Goal: Task Accomplishment & Management: Manage account settings

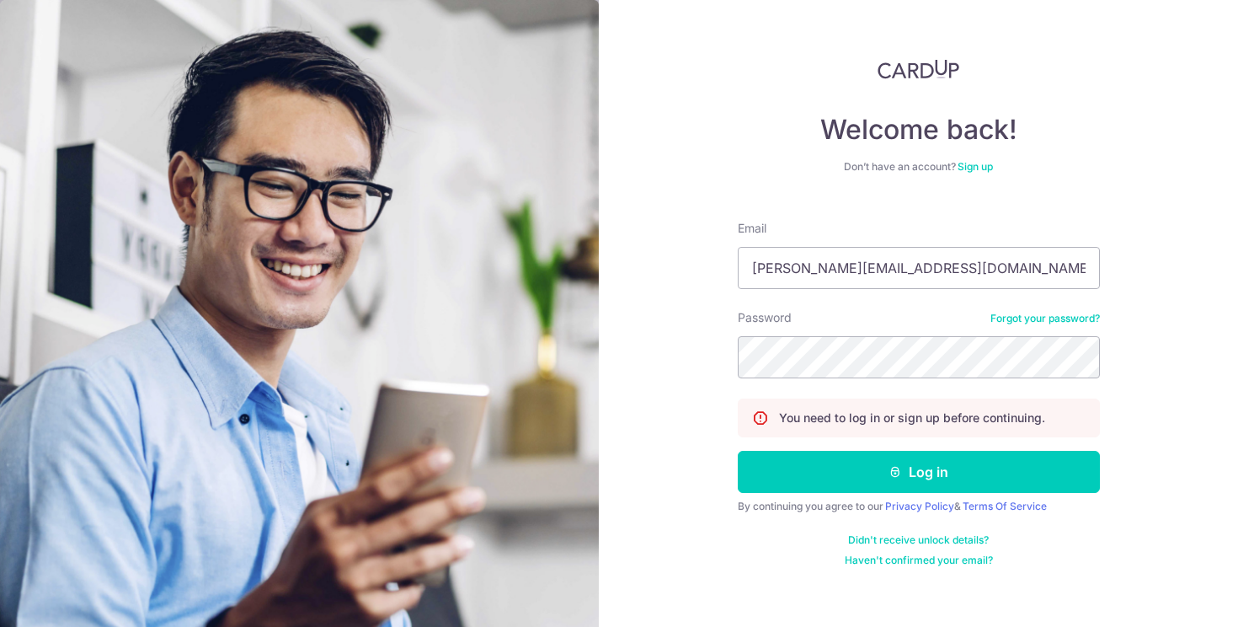
drag, startPoint x: 925, startPoint y: 280, endPoint x: 557, endPoint y: 296, distance: 367.5
click at [557, 296] on section "Welcome back! Don’t have an account? Sign up Email carrie-er@hotmail.sg Passwor…" at bounding box center [619, 313] width 1238 height 627
drag, startPoint x: 931, startPoint y: 274, endPoint x: 702, endPoint y: 259, distance: 228.7
click at [702, 259] on div "Welcome back! Don’t have an account? Sign up Email carrie-er@hotmail.sgc Passwo…" at bounding box center [918, 313] width 639 height 627
type input "[PERSON_NAME][EMAIL_ADDRESS][DOMAIN_NAME]"
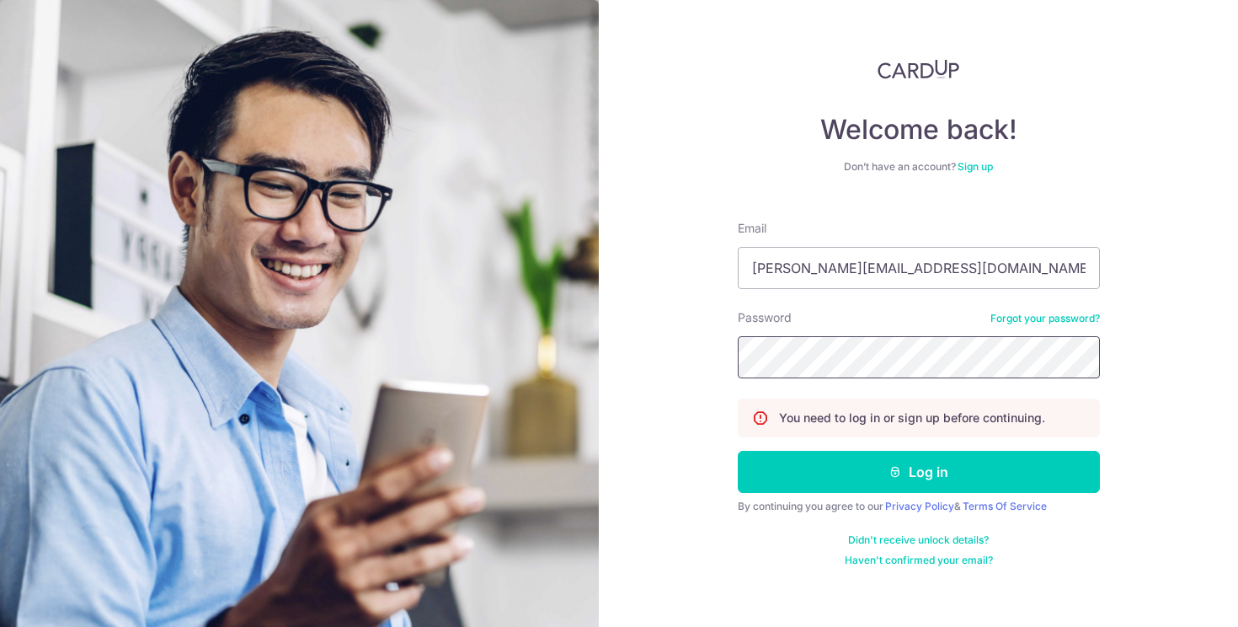
click at [738, 451] on button "Log in" at bounding box center [919, 472] width 362 height 42
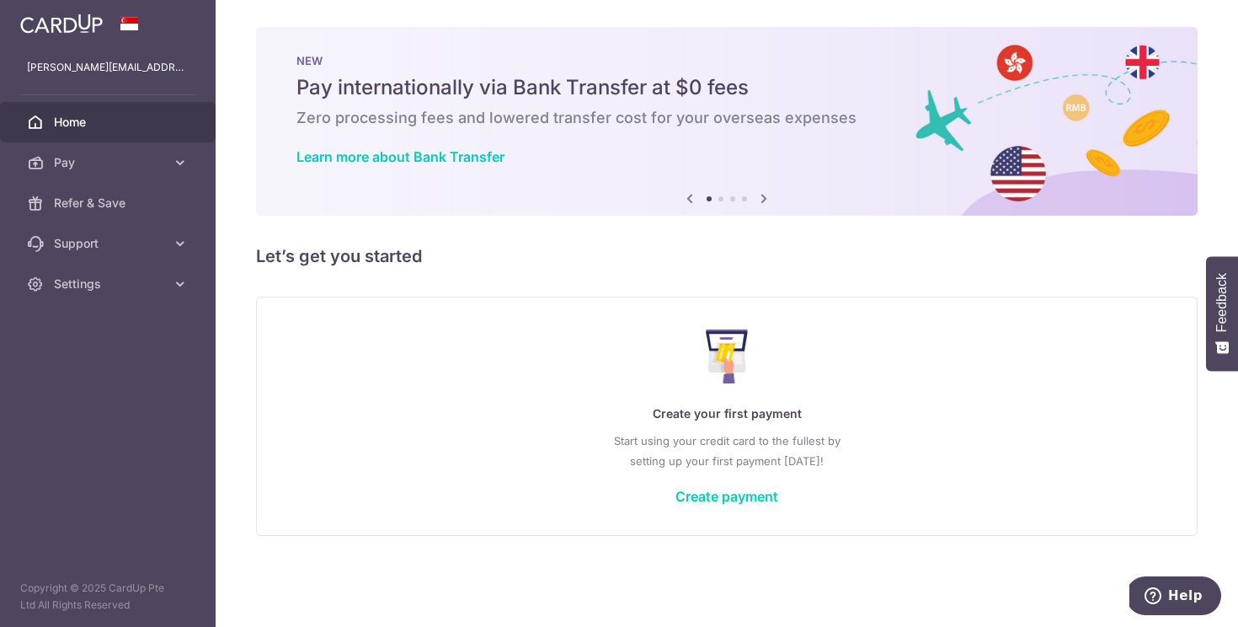
click at [577, 245] on h5 "Let’s get you started" at bounding box center [726, 256] width 941 height 27
